Goal: Task Accomplishment & Management: Manage account settings

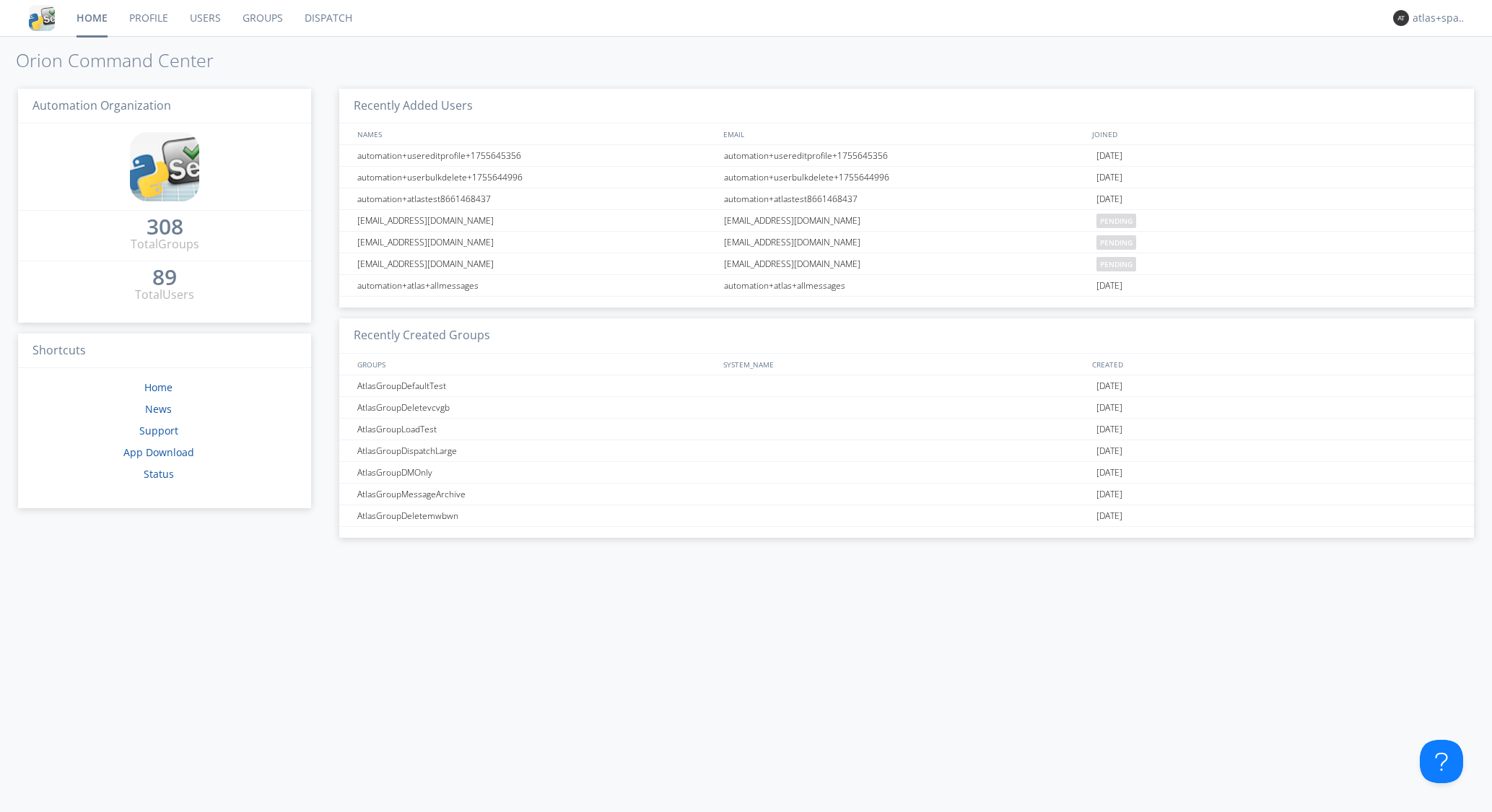
click at [329, 18] on link "Dispatch" at bounding box center [328, 18] width 69 height 36
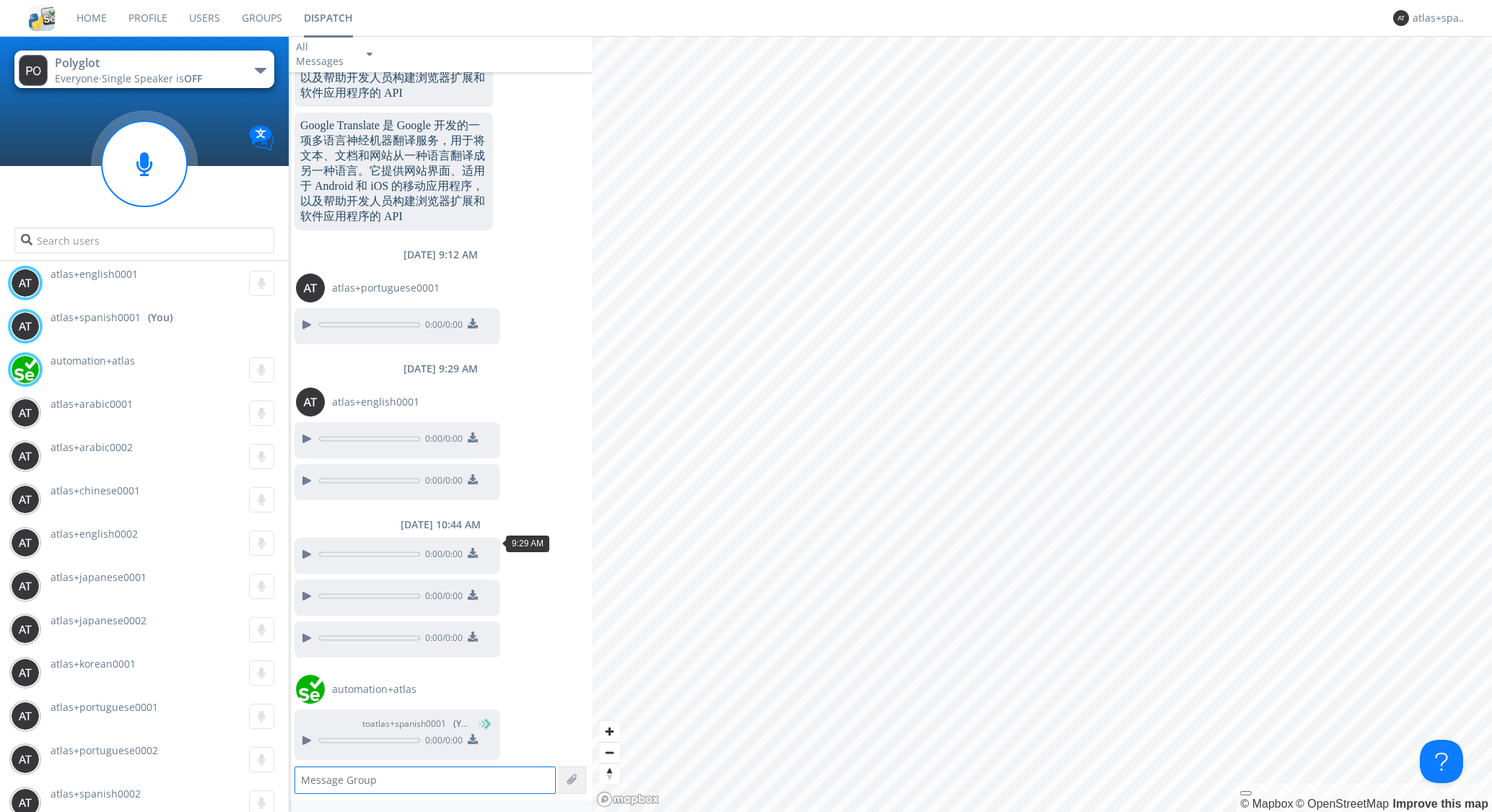
scroll to position [1791, 0]
click at [308, 743] on div at bounding box center [306, 741] width 17 height 17
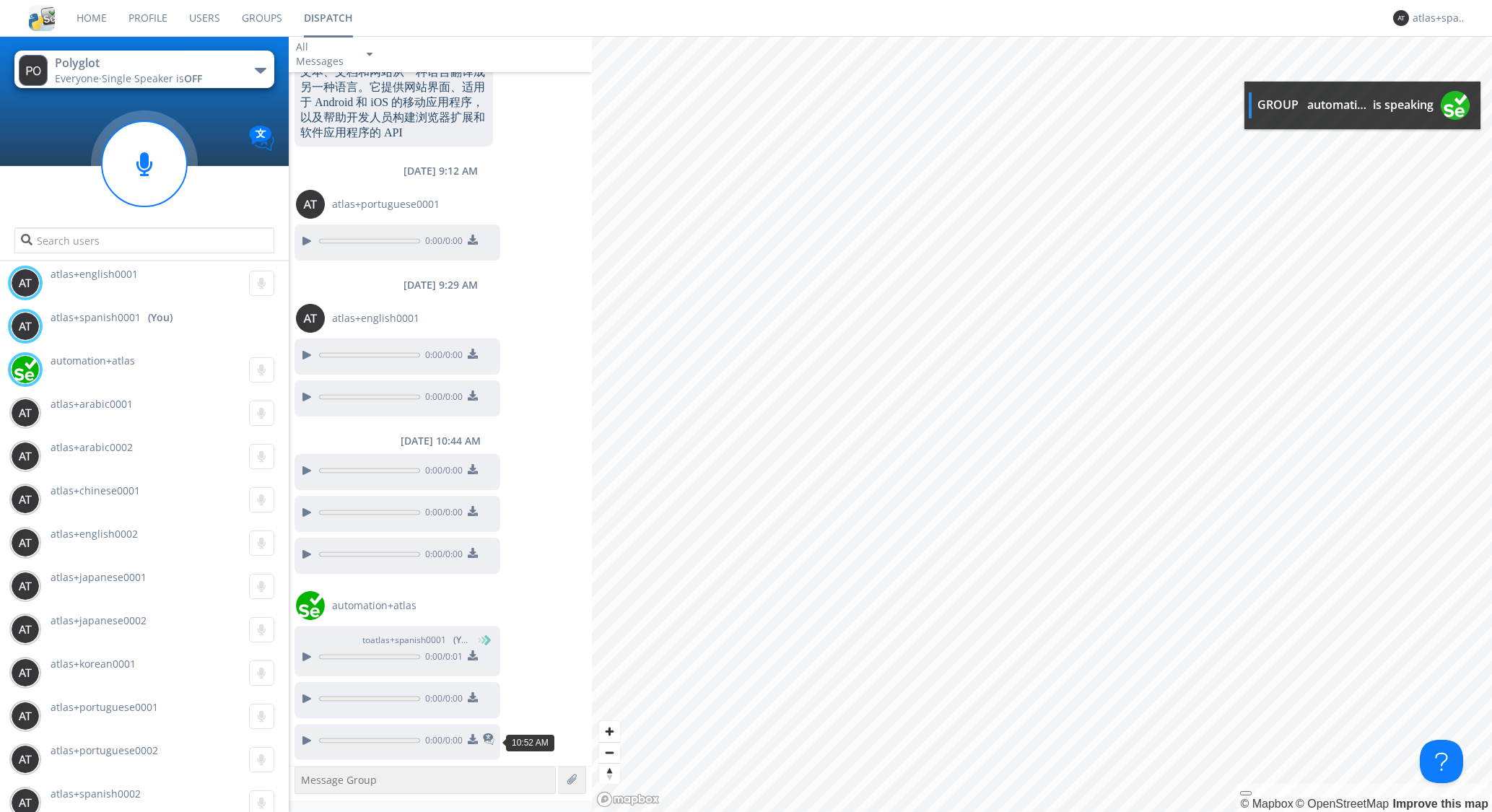
scroll to position [1875, 0]
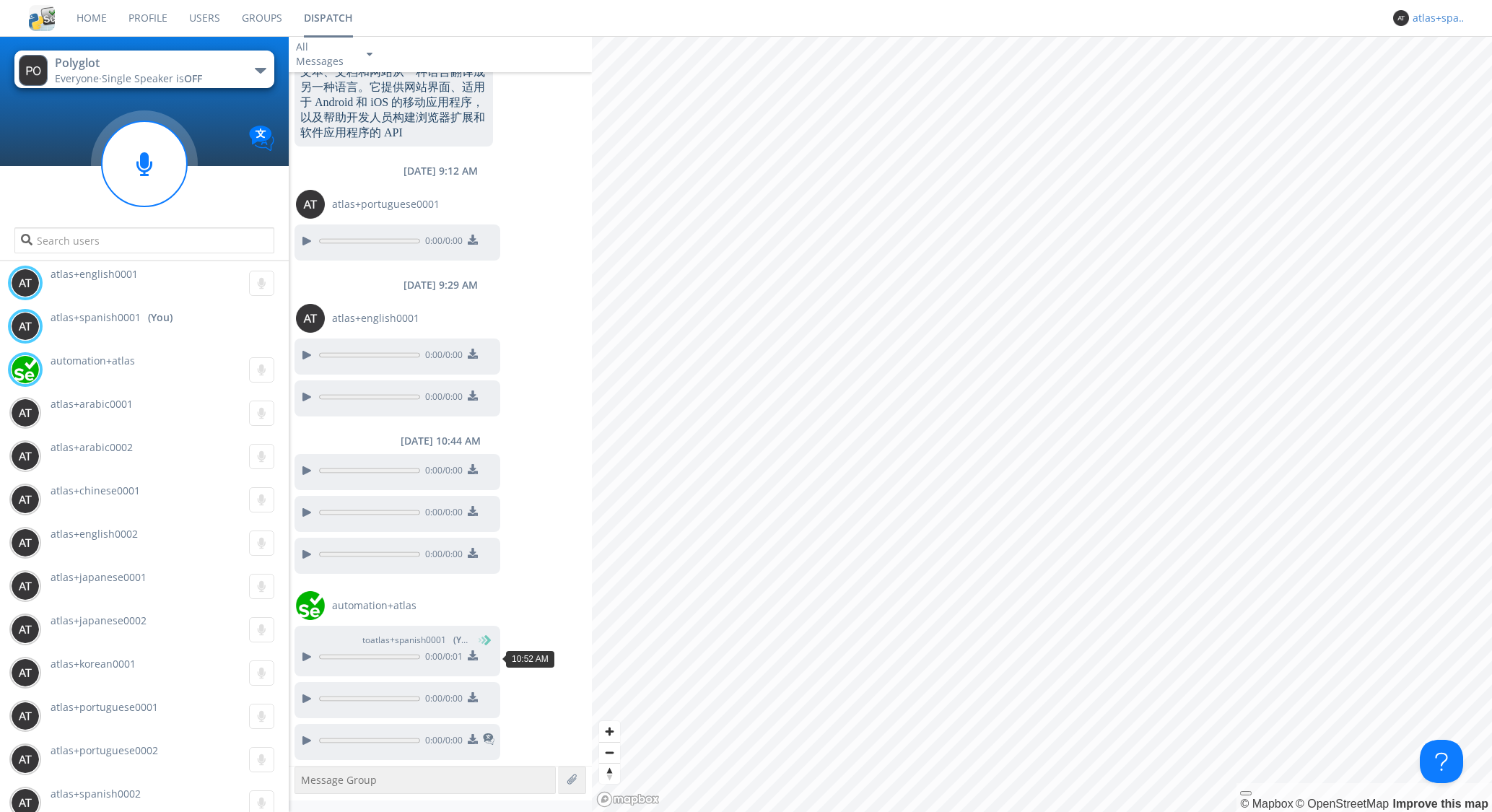
click at [1428, 18] on div "atlas+spanish0001" at bounding box center [1440, 18] width 54 height 15
click at [1429, 48] on div "Settings" at bounding box center [1447, 50] width 74 height 26
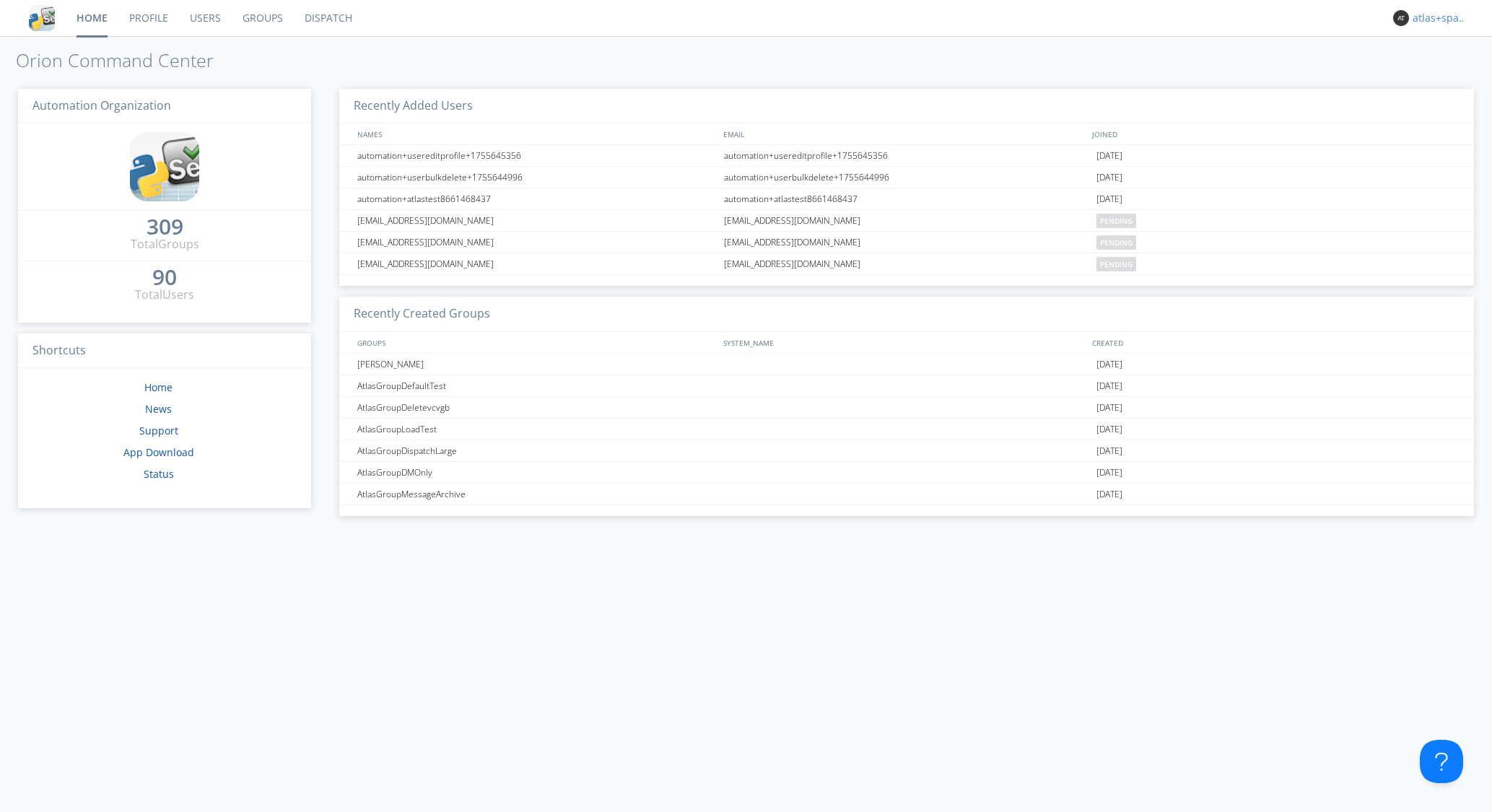
click at [1434, 13] on div "atlas+spanish0001" at bounding box center [1440, 18] width 54 height 15
click at [1430, 49] on div "Settings" at bounding box center [1447, 50] width 74 height 26
